Goal: Information Seeking & Learning: Learn about a topic

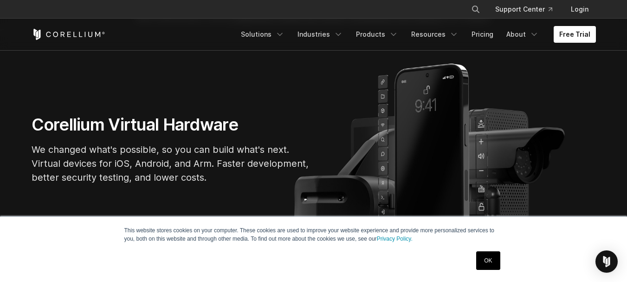
click at [489, 263] on link "OK" at bounding box center [488, 260] width 24 height 19
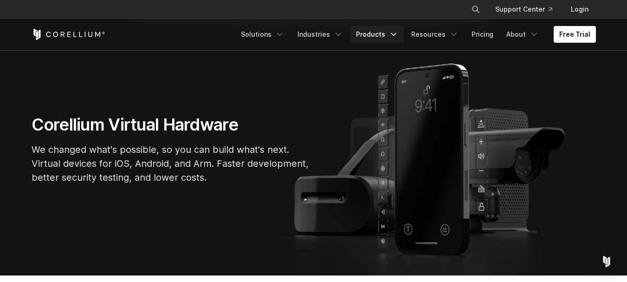
click at [386, 37] on link "Products" at bounding box center [376, 34] width 53 height 17
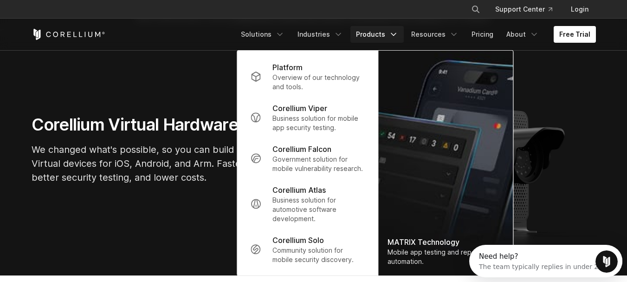
click at [386, 39] on link "Products" at bounding box center [376, 34] width 53 height 17
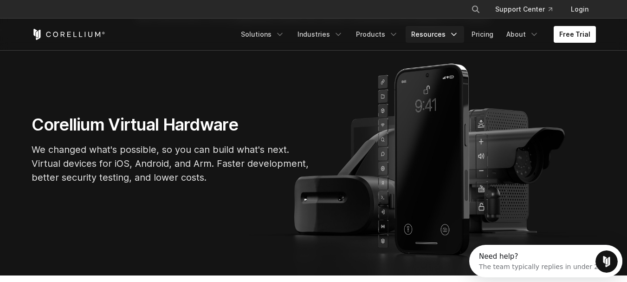
click at [456, 33] on polyline "Navigation Menu" at bounding box center [454, 34] width 5 height 2
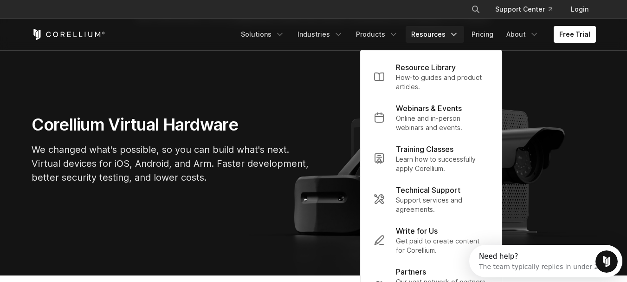
click at [447, 35] on link "Resources" at bounding box center [435, 34] width 58 height 17
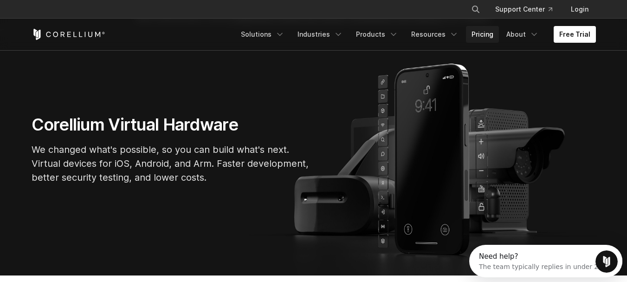
click at [482, 33] on link "Pricing" at bounding box center [482, 34] width 33 height 17
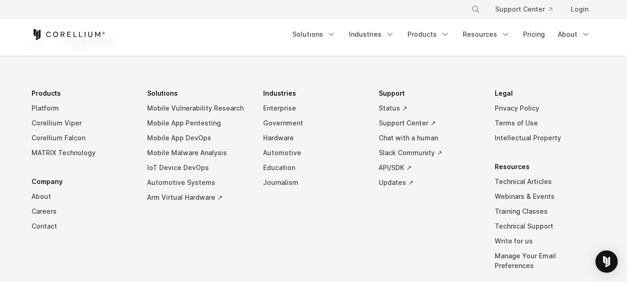
scroll to position [1717, 0]
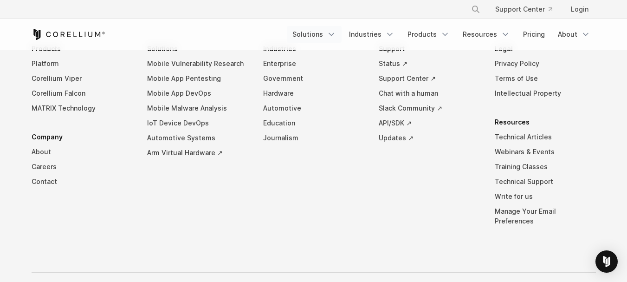
click at [322, 37] on link "Solutions" at bounding box center [314, 34] width 55 height 17
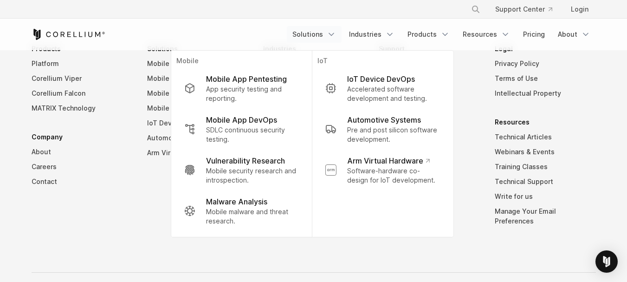
click at [322, 36] on link "Solutions" at bounding box center [314, 34] width 55 height 17
